Goal: Go to known website: Access a specific website the user already knows

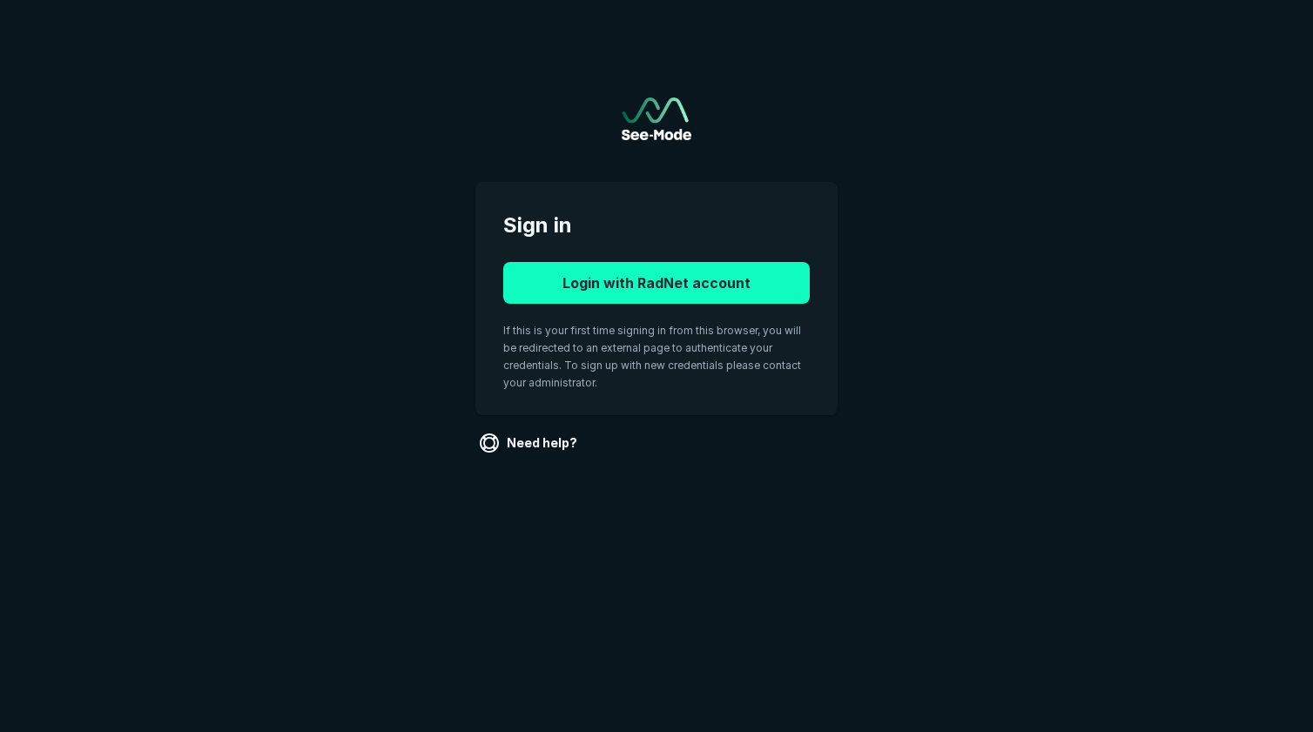
click at [590, 281] on button "Login with RadNet account" at bounding box center [656, 283] width 306 height 42
